Goal: Task Accomplishment & Management: Manage account settings

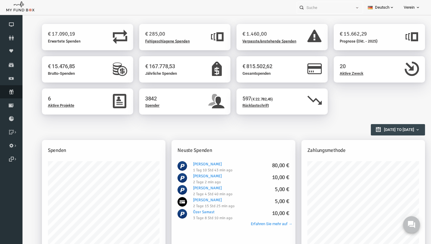
click at [9, 92] on icon at bounding box center [11, 92] width 22 height 5
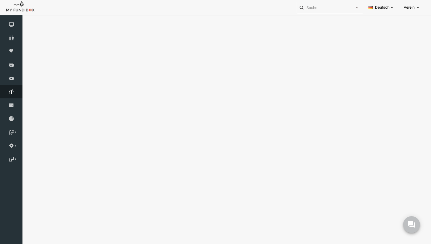
select select "100"
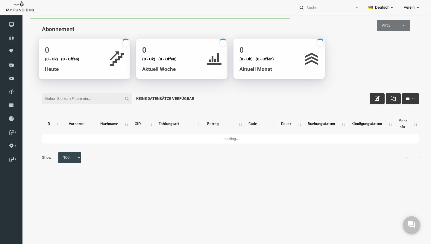
click at [96, 97] on input "Filter:" at bounding box center [79, 98] width 90 height 11
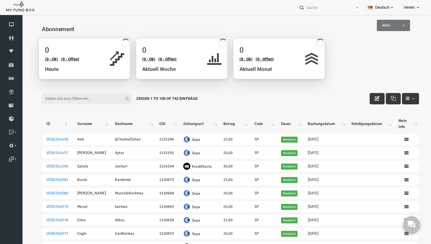
paste input "[EMAIL_ADDRESS][DOMAIN_NAME]"
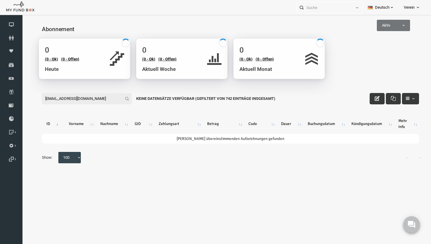
type input "[EMAIL_ADDRESS][DOMAIN_NAME]"
click at [400, 34] on div "Abonnement" at bounding box center [222, 28] width 389 height 21
click at [400, 27] on span "Aktiv" at bounding box center [385, 25] width 33 height 6
select select "all"
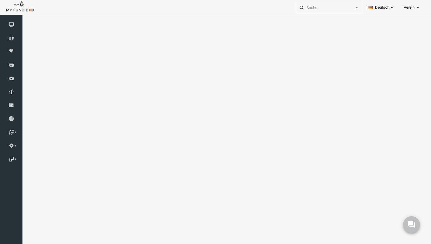
select select "100"
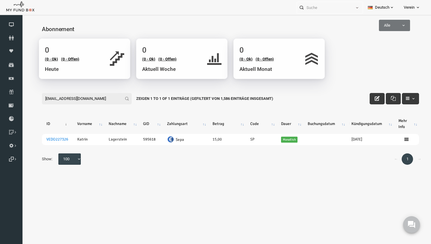
click at [100, 102] on input "[EMAIL_ADDRESS][DOMAIN_NAME]" at bounding box center [79, 98] width 90 height 11
click at [100, 103] on input "[EMAIL_ADDRESS][DOMAIN_NAME]" at bounding box center [79, 98] width 90 height 11
paste input "[EMAIL_ADDRESS][DOMAIN_NAME]"
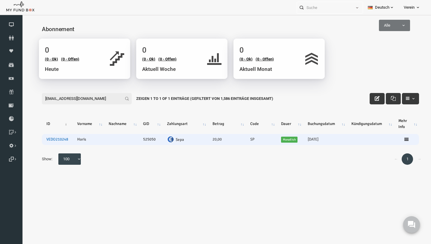
type input "[EMAIL_ADDRESS][DOMAIN_NAME]"
click at [50, 139] on link "VEDO210248" at bounding box center [49, 139] width 22 height 5
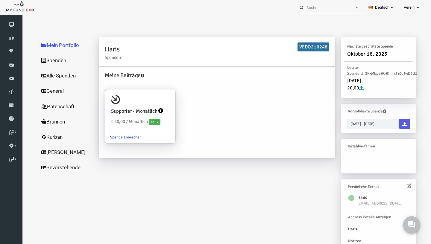
scroll to position [1, 0]
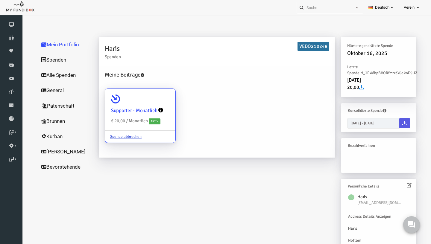
click at [108, 102] on icon at bounding box center [107, 99] width 9 height 9
click at [154, 102] on input "Supporter - Monatlich € 20,00 / Monatlich Aktiv Spende abbrechen" at bounding box center [160, 97] width 12 height 12
radio input "true"
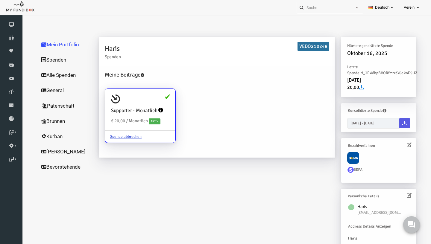
scroll to position [11, 0]
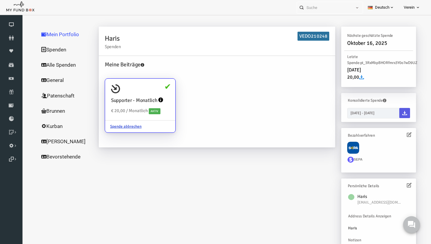
click at [403, 136] on icon at bounding box center [401, 134] width 5 height 5
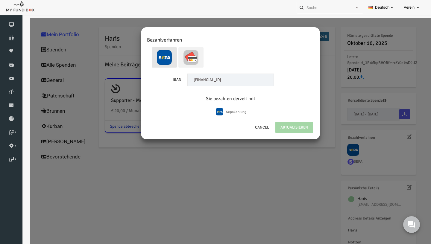
click at [185, 60] on img at bounding box center [182, 57] width 15 height 15
radio input "true"
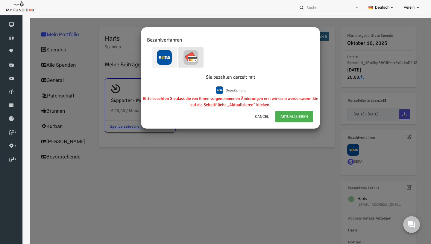
click at [148, 59] on label at bounding box center [156, 57] width 25 height 20
radio input "true"
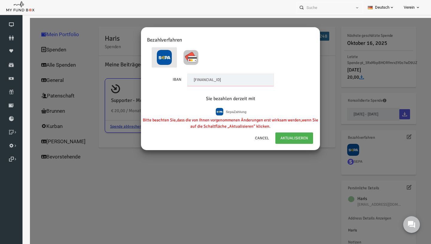
click at [241, 82] on input "[FINANCIAL_ID]" at bounding box center [222, 80] width 87 height 13
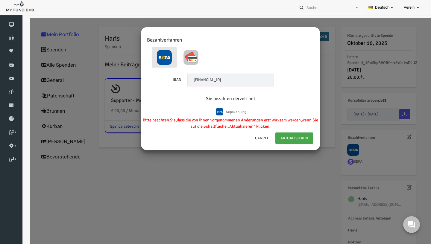
type input "[FINANCIAL_ID]"
click at [284, 138] on link "AKTUALISIEREN" at bounding box center [286, 138] width 38 height 11
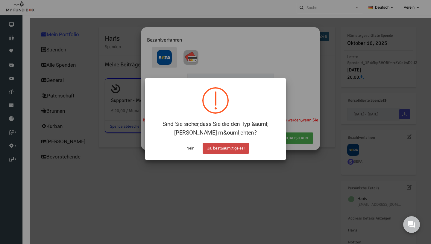
click at [228, 146] on button "Ja, best&auml;tige es!" at bounding box center [226, 148] width 46 height 11
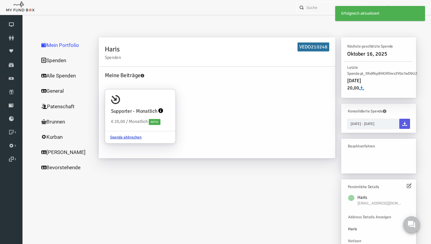
scroll to position [0, 0]
